Goal: Task Accomplishment & Management: Manage account settings

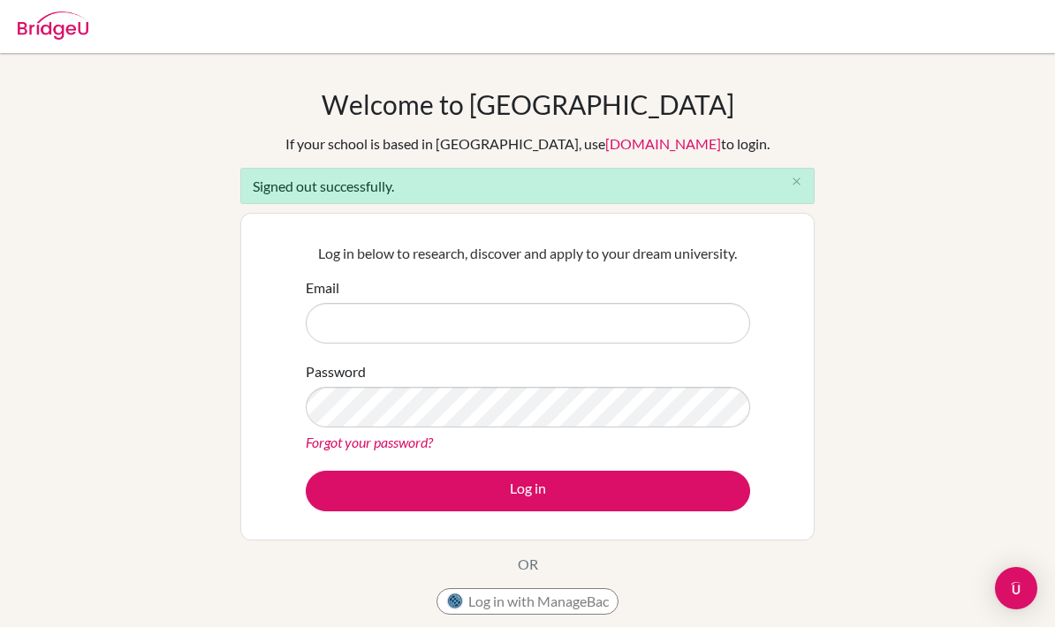
click at [615, 333] on input "Email" at bounding box center [528, 323] width 444 height 41
click at [599, 342] on input "Email" at bounding box center [528, 323] width 444 height 41
click at [620, 313] on input "Email" at bounding box center [528, 323] width 444 height 41
click at [593, 343] on input "Email" at bounding box center [528, 323] width 444 height 41
click at [566, 324] on input "Email" at bounding box center [528, 323] width 444 height 41
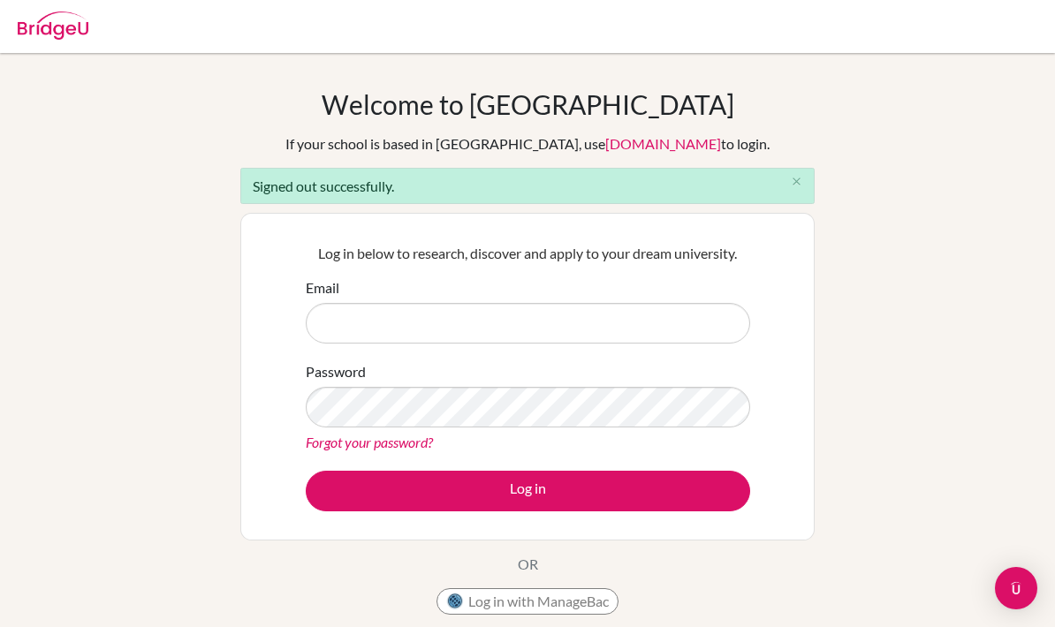
click at [81, 30] on img at bounding box center [53, 25] width 71 height 28
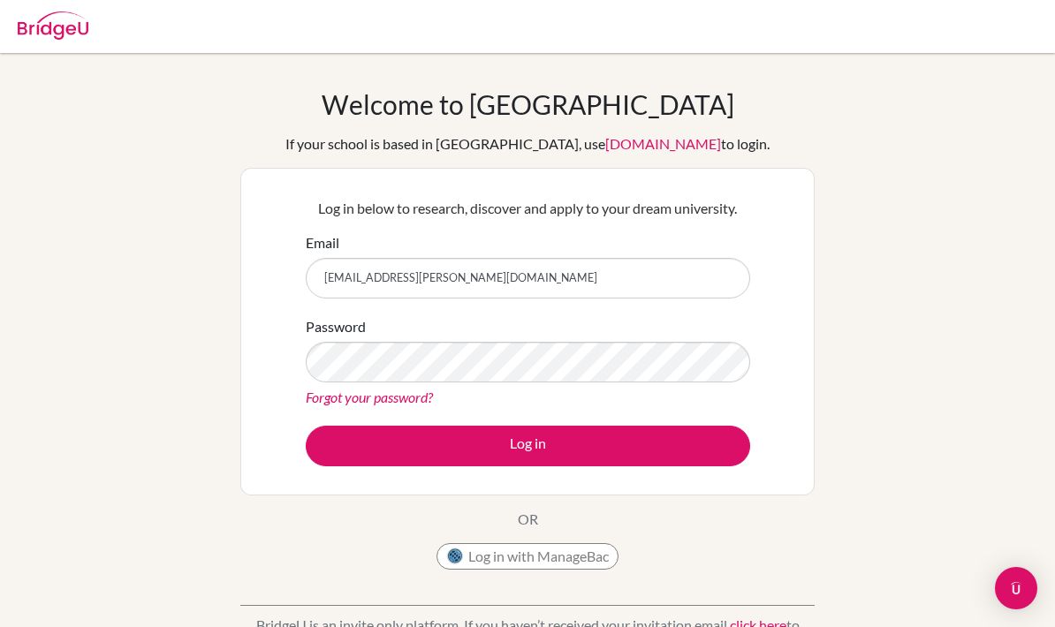
type input "s-emma.reiche@berlinbritishschool.de"
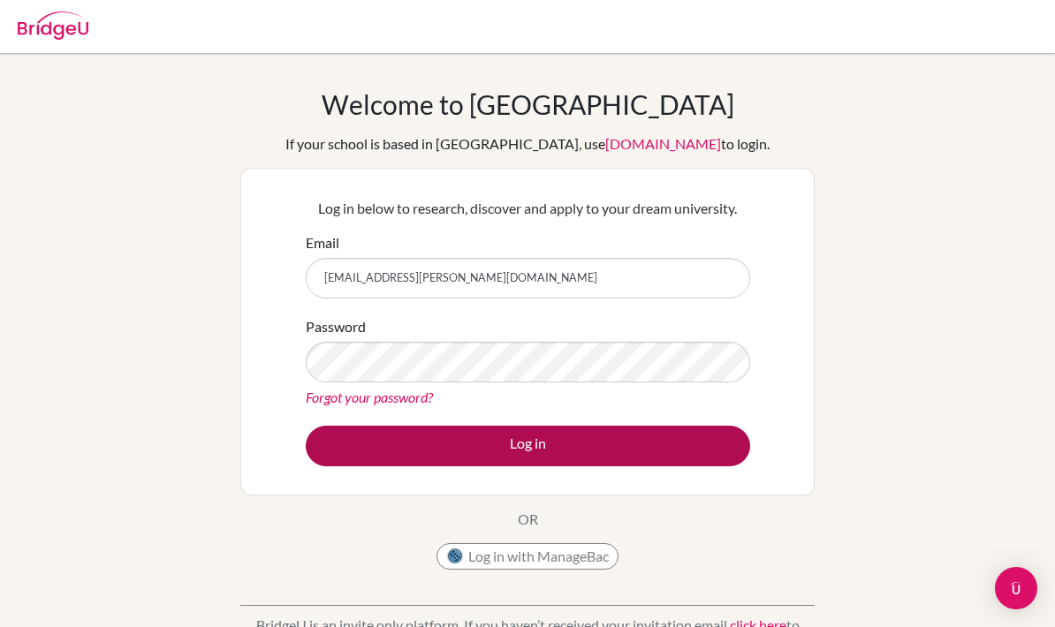
click at [668, 451] on button "Log in" at bounding box center [528, 446] width 444 height 41
